Goal: Entertainment & Leisure: Consume media (video, audio)

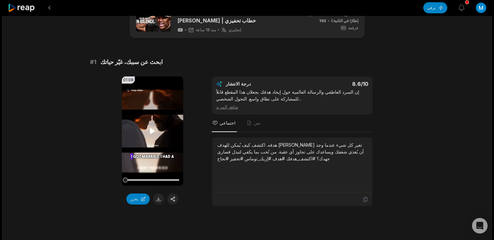
scroll to position [23, 0]
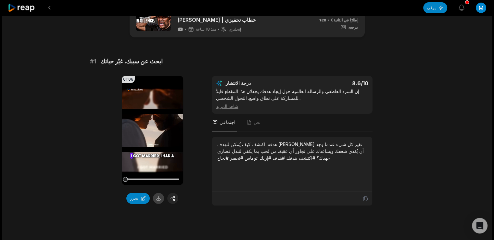
click at [157, 197] on button at bounding box center [158, 198] width 11 height 11
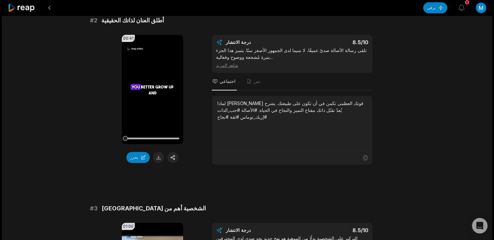
scroll to position [253, 0]
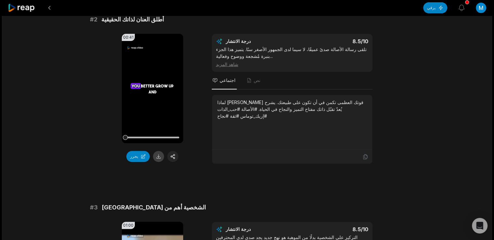
click at [160, 155] on button at bounding box center [158, 156] width 11 height 11
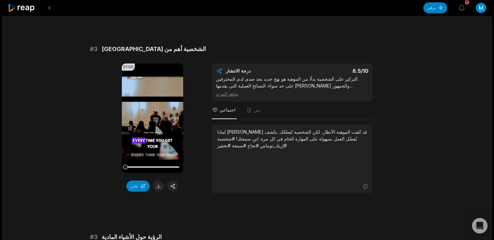
scroll to position [418, 0]
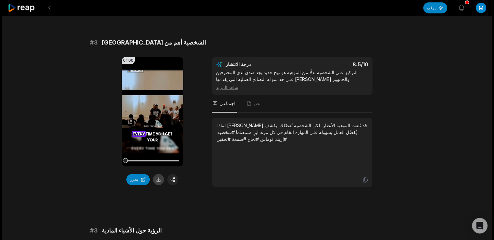
click at [157, 180] on button at bounding box center [158, 179] width 11 height 11
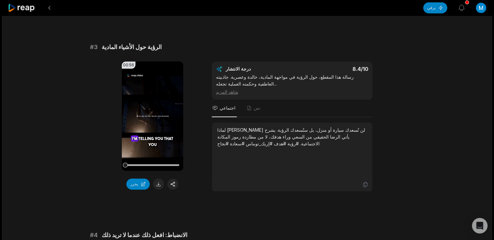
scroll to position [602, 0]
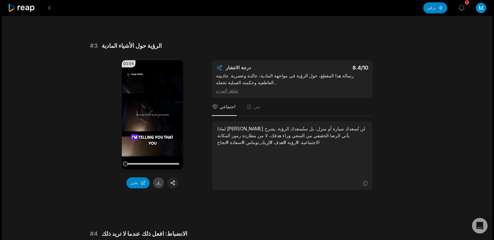
click at [159, 182] on button at bounding box center [158, 182] width 11 height 11
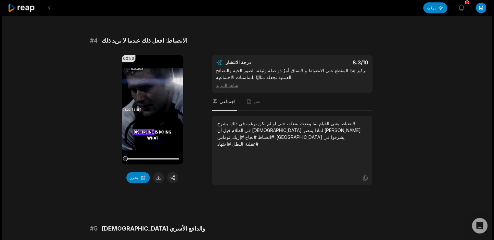
scroll to position [796, 0]
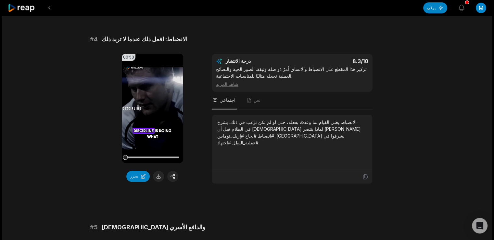
click at [421, 152] on div "18:44 ركّز على نفسك والتزم الصمت في عام ٢٠٢٥ - خطاب تحفيزي | [PERSON_NAME] منذ …" at bounding box center [247, 201] width 490 height 1965
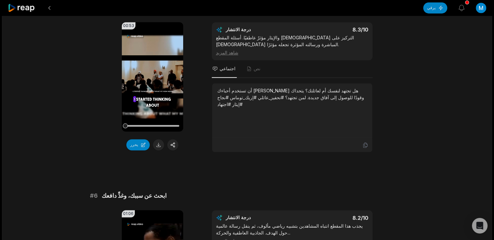
scroll to position [1016, 0]
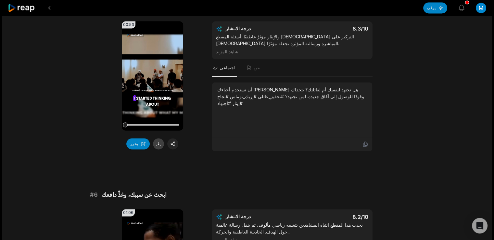
click at [158, 143] on button at bounding box center [158, 143] width 11 height 11
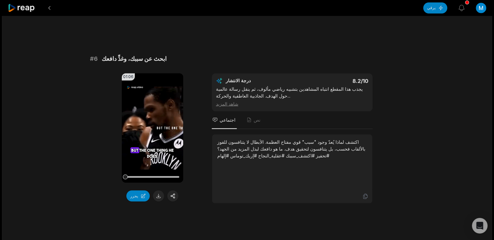
scroll to position [1156, 0]
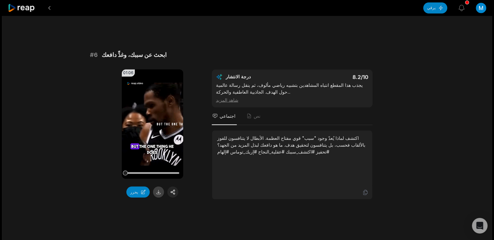
click at [159, 191] on button at bounding box center [158, 191] width 11 height 11
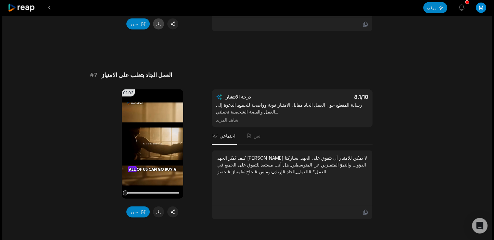
scroll to position [1371, 0]
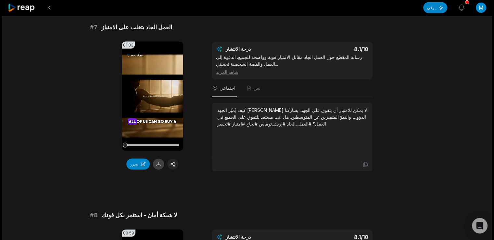
click at [156, 162] on button at bounding box center [158, 163] width 11 height 11
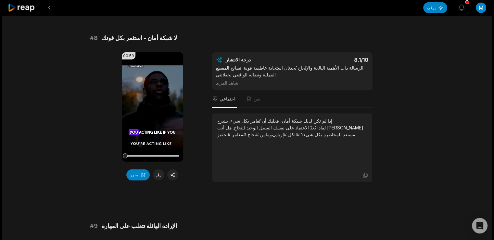
scroll to position [1548, 0]
click at [157, 169] on button at bounding box center [158, 174] width 11 height 11
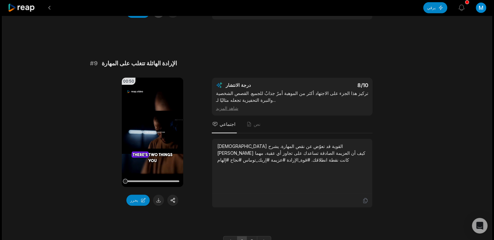
scroll to position [1718, 0]
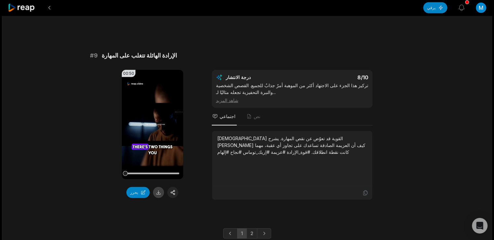
click at [156, 187] on button at bounding box center [158, 192] width 11 height 11
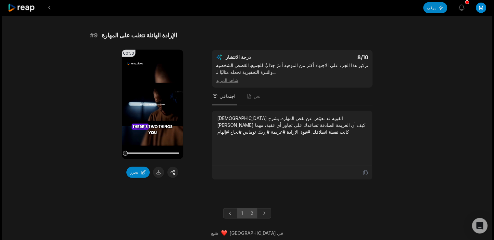
click at [250, 211] on font "2" at bounding box center [251, 213] width 3 height 6
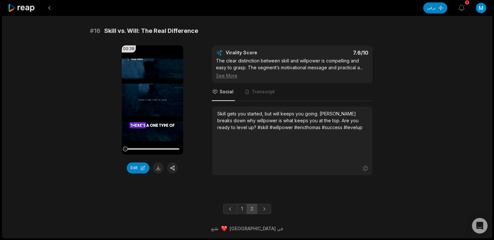
scroll to position [990, 0]
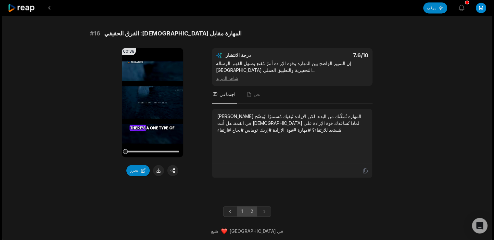
click at [245, 206] on link "1" at bounding box center [242, 211] width 10 height 10
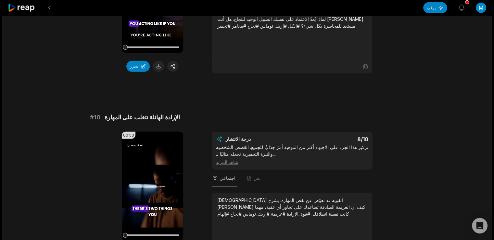
scroll to position [1738, 0]
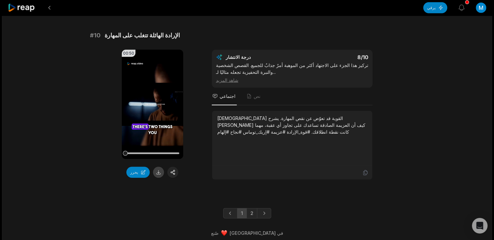
click at [160, 169] on button at bounding box center [158, 172] width 11 height 11
click at [252, 210] on font "2" at bounding box center [251, 213] width 3 height 6
